Goal: Navigation & Orientation: Find specific page/section

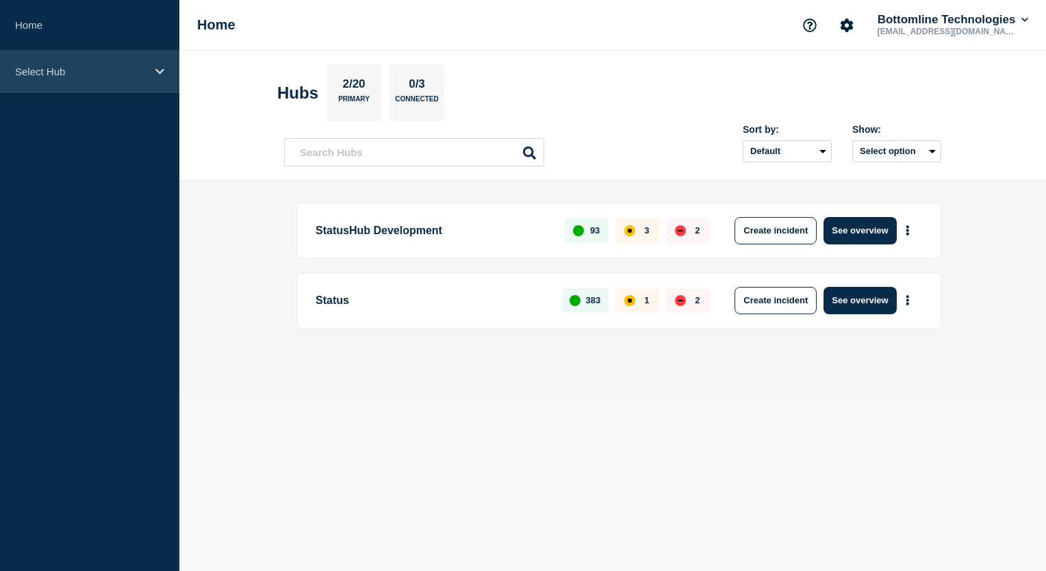
click at [158, 75] on icon at bounding box center [159, 71] width 9 height 10
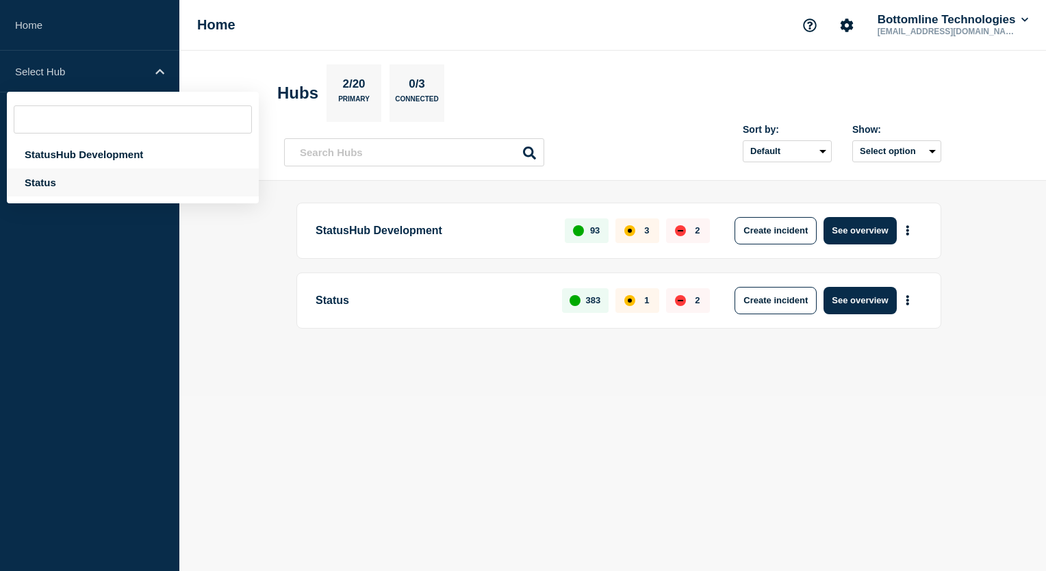
click at [100, 180] on div "Status" at bounding box center [133, 182] width 252 height 28
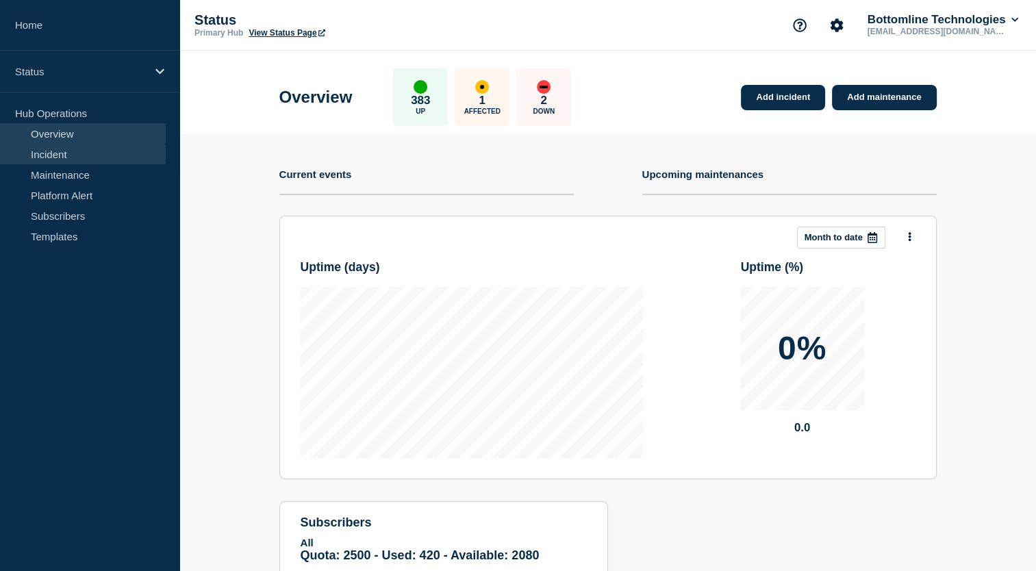
click at [116, 155] on link "Incident" at bounding box center [83, 154] width 166 height 21
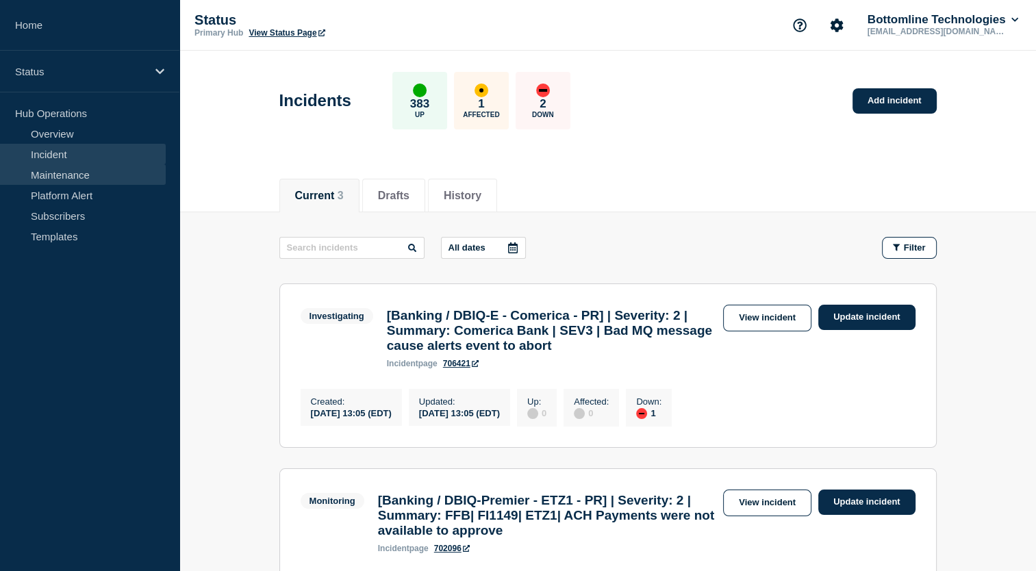
click at [112, 176] on link "Maintenance" at bounding box center [83, 174] width 166 height 21
